Goal: Find specific page/section: Find specific page/section

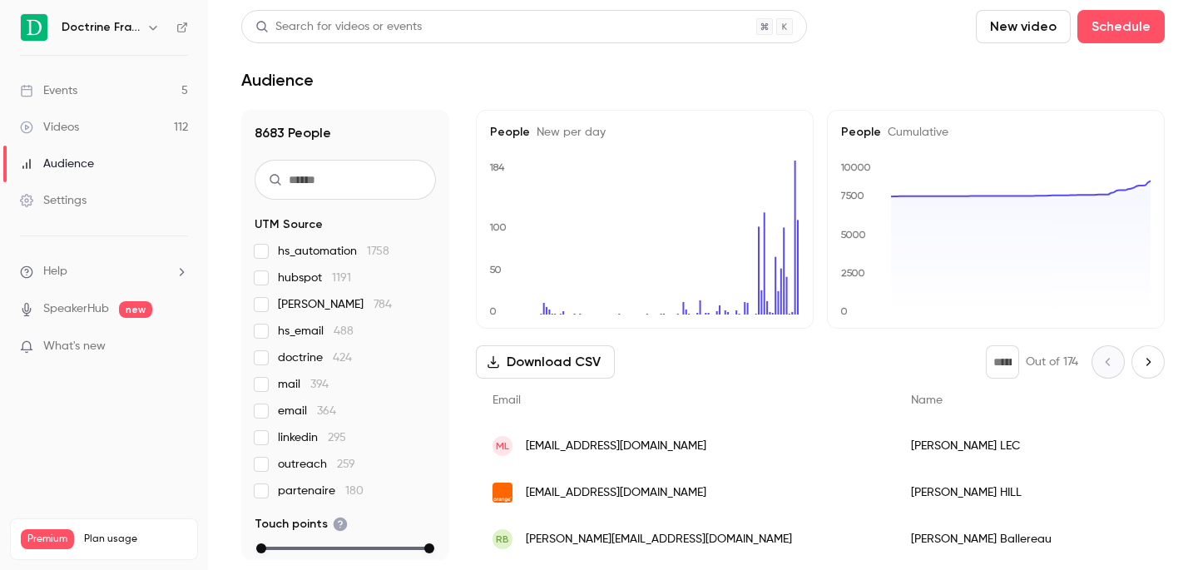
click at [144, 84] on link "Events 5" at bounding box center [104, 90] width 208 height 37
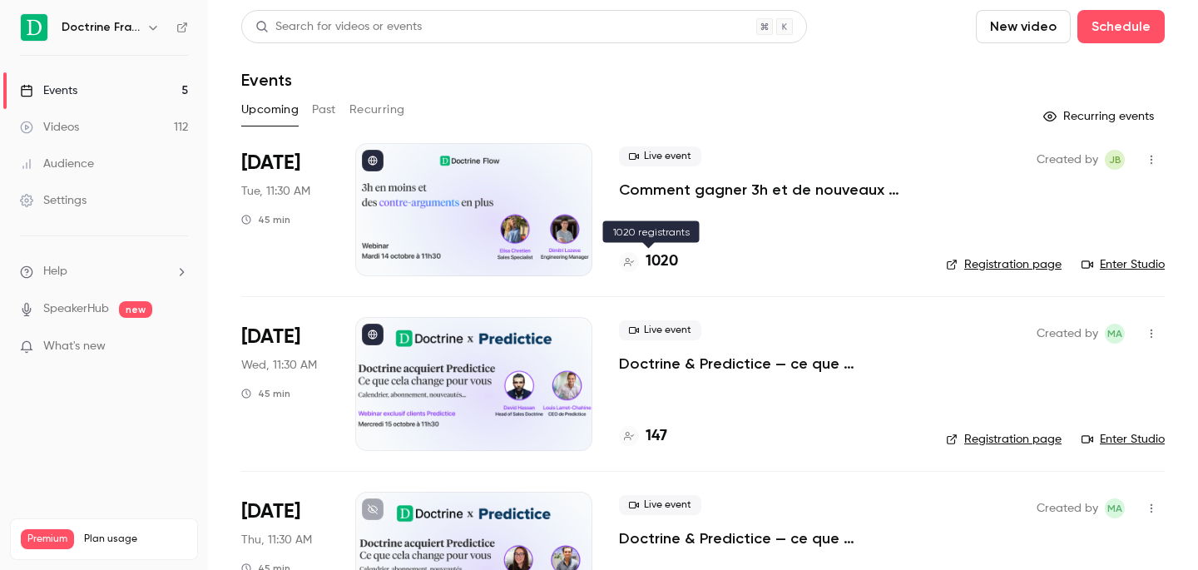
click at [650, 264] on h4 "1020" at bounding box center [661, 261] width 32 height 22
